Goal: Obtain resource: Download file/media

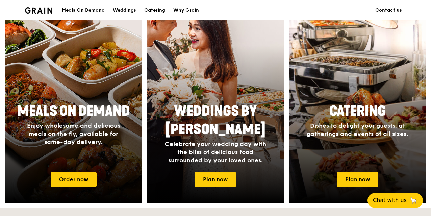
scroll to position [288, 0]
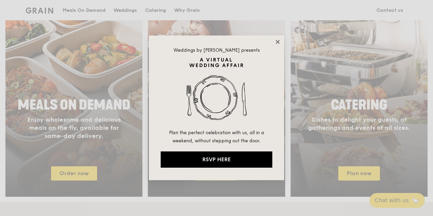
click at [278, 43] on icon at bounding box center [277, 42] width 4 height 4
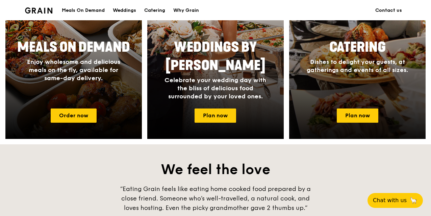
scroll to position [356, 0]
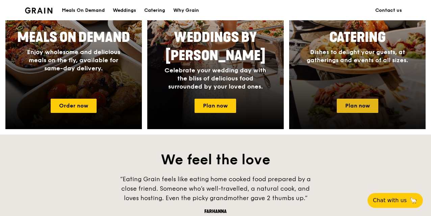
click at [355, 109] on link "Plan now" at bounding box center [358, 106] width 42 height 14
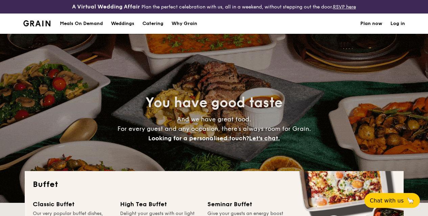
select select
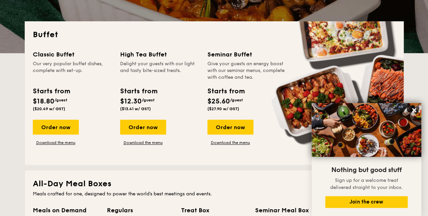
scroll to position [203, 0]
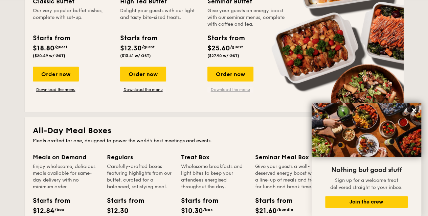
click at [231, 92] on link "Download the menu" at bounding box center [230, 89] width 46 height 5
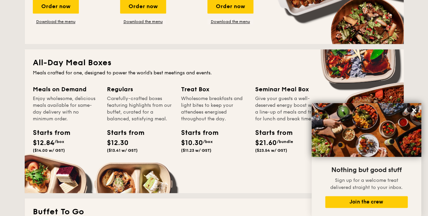
scroll to position [304, 0]
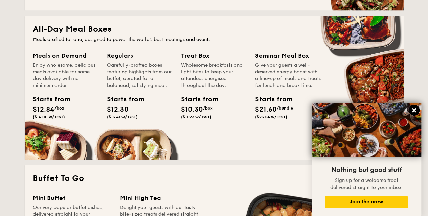
click at [413, 108] on icon at bounding box center [414, 110] width 6 height 6
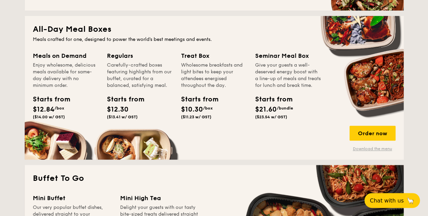
click at [383, 151] on link "Download the menu" at bounding box center [372, 148] width 46 height 5
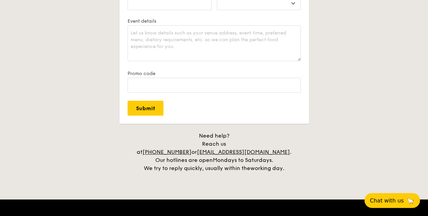
scroll to position [1498, 0]
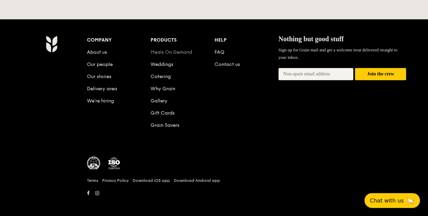
click at [186, 49] on link "Meals On Demand" at bounding box center [171, 52] width 42 height 6
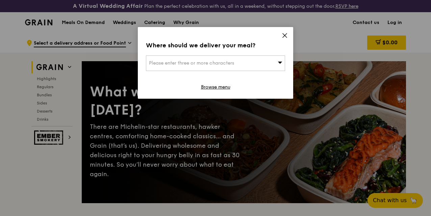
click at [284, 36] on icon at bounding box center [285, 35] width 4 height 4
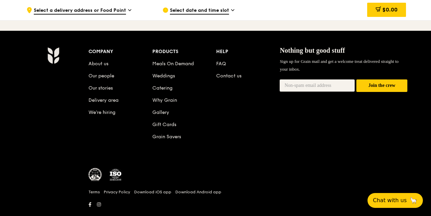
scroll to position [2896, 0]
